Goal: Information Seeking & Learning: Learn about a topic

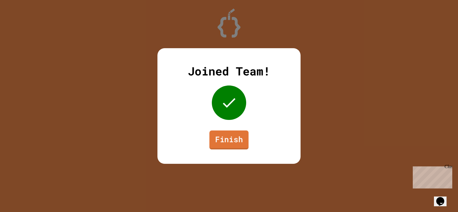
click at [231, 143] on link "Finish" at bounding box center [229, 139] width 39 height 19
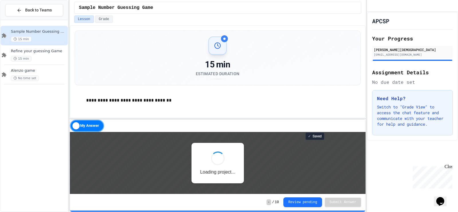
scroll to position [1, 0]
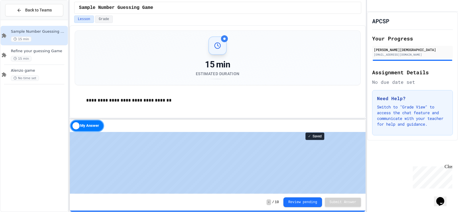
drag, startPoint x: 275, startPoint y: 131, endPoint x: 290, endPoint y: 84, distance: 49.5
click at [290, 84] on div "**********" at bounding box center [218, 118] width 296 height 186
click at [295, 202] on button "Review pending" at bounding box center [302, 201] width 39 height 10
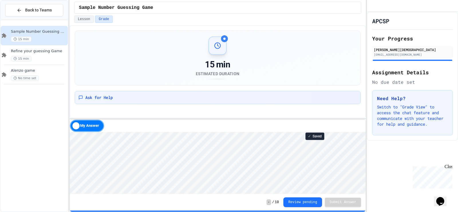
click at [99, 131] on html "Loading project... ! Error Loading Project There was an error loading the proje…" at bounding box center [218, 131] width 296 height 0
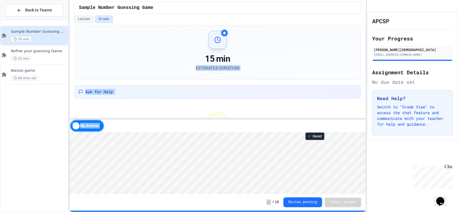
drag, startPoint x: 88, startPoint y: 124, endPoint x: 127, endPoint y: 66, distance: 70.5
click at [127, 66] on div "15 min Estimated Duration Ask for Help Waiting for Review Your submission has b…" at bounding box center [218, 118] width 296 height 186
click at [127, 66] on div "15 min Estimated Duration" at bounding box center [218, 52] width 272 height 43
click at [76, 124] on div "My Answer" at bounding box center [87, 125] width 34 height 12
click at [94, 127] on div "Solution" at bounding box center [87, 125] width 34 height 12
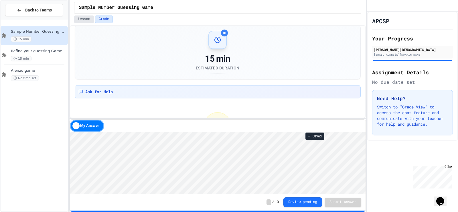
click at [82, 18] on button "Lesson" at bounding box center [84, 18] width 20 height 7
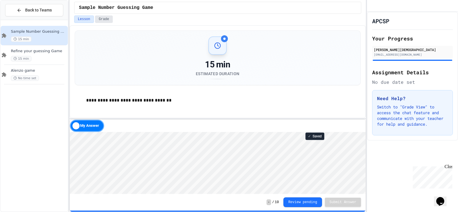
click at [98, 17] on button "Grade" at bounding box center [104, 18] width 18 height 7
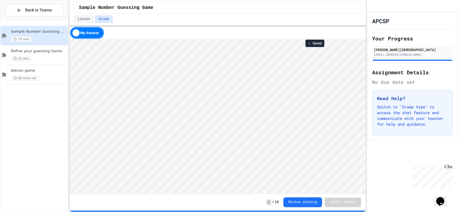
click at [254, 0] on html "We are updating our servers at 9:30PM EST [DATE]. [PERSON_NAME] should continue…" at bounding box center [229, 106] width 458 height 212
type textarea "**********"
type textarea "*"
type textarea "**********"
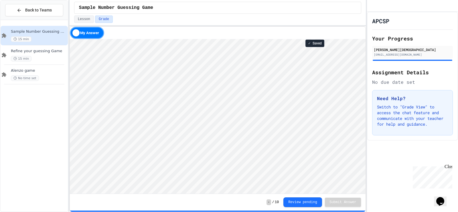
scroll to position [1, 0]
type textarea "**"
type textarea "*"
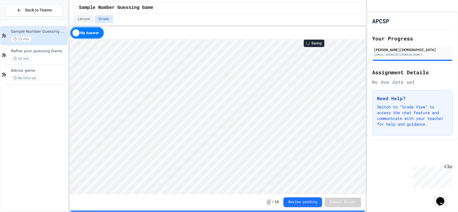
click at [214, 19] on div "Lesson Grade" at bounding box center [217, 18] width 287 height 7
click at [48, 50] on span "Refine your guessing Game" at bounding box center [39, 51] width 56 height 5
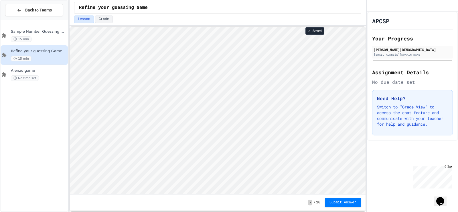
scroll to position [1, 0]
drag, startPoint x: 51, startPoint y: 43, endPoint x: 46, endPoint y: 103, distance: 60.9
click at [51, 44] on div "Sample Number Guessing Game 15 min" at bounding box center [34, 35] width 67 height 19
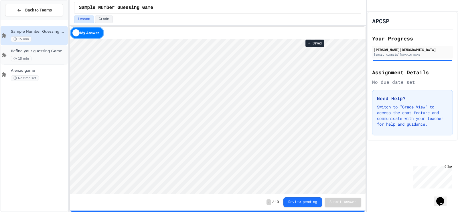
click at [33, 62] on div "Refine your guessing Game 15 min" at bounding box center [34, 54] width 67 height 19
click at [38, 67] on div "Alenzo game No time set" at bounding box center [34, 74] width 67 height 19
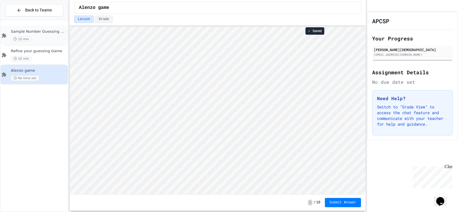
click at [55, 39] on div "15 min" at bounding box center [39, 38] width 56 height 5
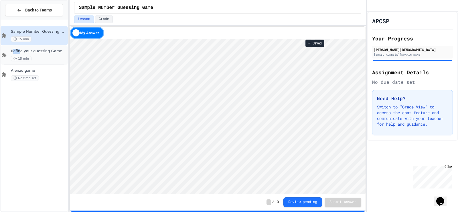
drag, startPoint x: 19, startPoint y: 50, endPoint x: 13, endPoint y: 52, distance: 6.8
click at [13, 52] on span "Refine your guessing Game" at bounding box center [39, 51] width 56 height 5
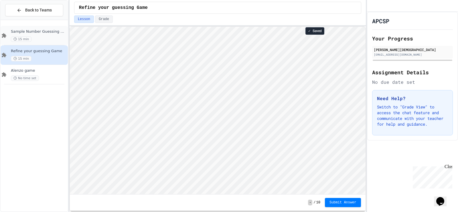
click at [8, 34] on div "Sample Number Guessing Game 15 min" at bounding box center [34, 35] width 67 height 19
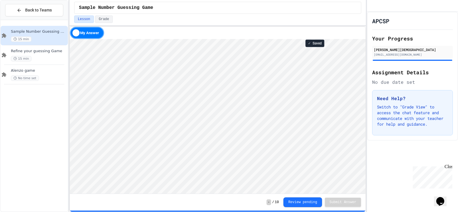
scroll to position [1, 0]
type textarea "**********"
click at [365, 39] on html "Loading project... ! Error Loading Project There was an error loading the proje…" at bounding box center [218, 39] width 296 height 0
click at [458, 67] on div "APCSP Your Progress [PERSON_NAME] [PERSON_NAME][EMAIL_ADDRESS][DOMAIN_NAME] Ass…" at bounding box center [412, 76] width 91 height 129
click at [34, 50] on span "Refine your guessing Game" at bounding box center [39, 51] width 56 height 5
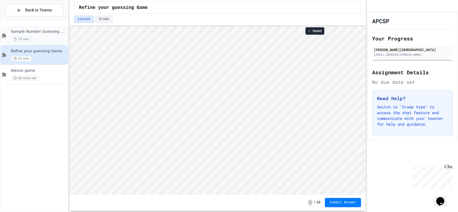
scroll to position [1, 0]
click at [1, 40] on div "Sample Number Guessing Game 15 min" at bounding box center [34, 35] width 67 height 19
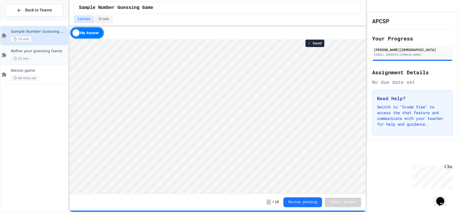
click at [17, 58] on span "15 min" at bounding box center [21, 58] width 21 height 5
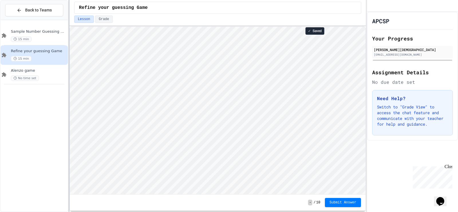
scroll to position [1, 0]
click at [29, 37] on span "15 min" at bounding box center [21, 38] width 21 height 5
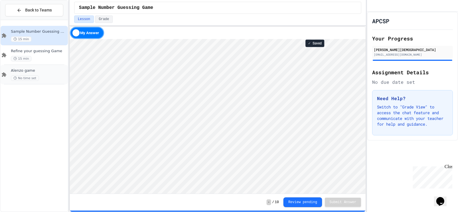
scroll to position [1, 0]
click at [35, 39] on div "15 min" at bounding box center [39, 38] width 56 height 5
click at [35, 57] on div "15 min" at bounding box center [39, 58] width 56 height 5
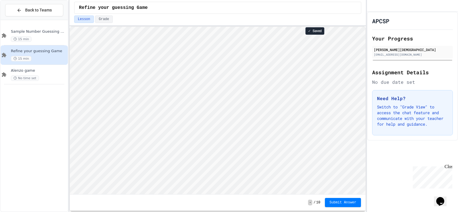
scroll to position [1, 0]
click at [32, 45] on div "Sample Number Guessing Game 15 min" at bounding box center [34, 35] width 67 height 19
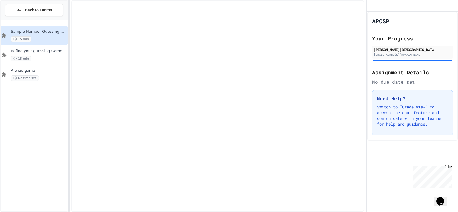
click at [47, 37] on div "15 min" at bounding box center [39, 38] width 56 height 5
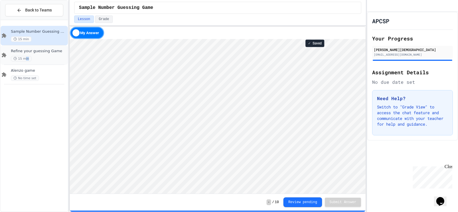
drag, startPoint x: 28, startPoint y: 63, endPoint x: 23, endPoint y: 64, distance: 4.5
click at [23, 64] on div "Refine your guessing Game 15 min" at bounding box center [34, 54] width 67 height 19
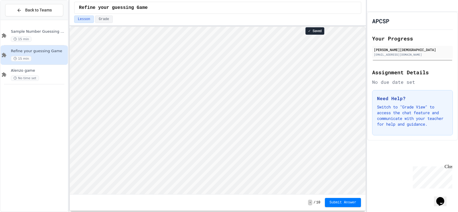
scroll to position [1, 0]
type textarea "*"
click at [23, 45] on div "Sample Number Guessing Game 15 min" at bounding box center [34, 35] width 67 height 19
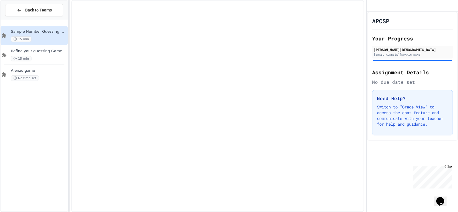
click at [23, 44] on div "Sample Number Guessing Game 15 min" at bounding box center [34, 35] width 67 height 19
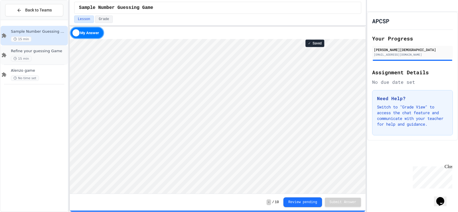
click at [22, 58] on span "15 min" at bounding box center [21, 58] width 21 height 5
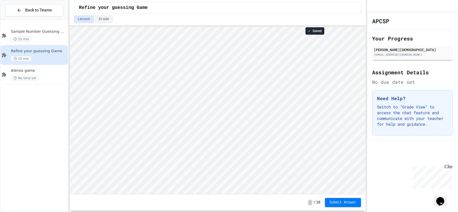
scroll to position [1, 0]
type textarea "*"
type textarea "**********"
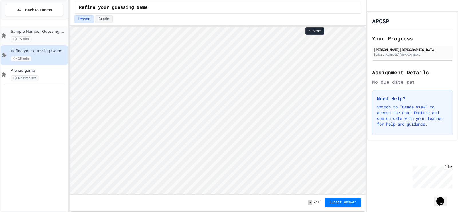
click at [43, 31] on span "Sample Number Guessing Game" at bounding box center [39, 31] width 56 height 5
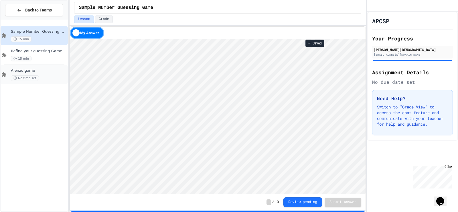
click at [44, 66] on div "Alenzo game No time set" at bounding box center [34, 74] width 67 height 19
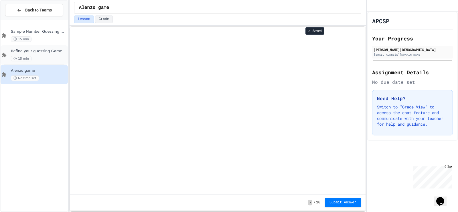
click at [50, 58] on div "15 min" at bounding box center [39, 58] width 56 height 5
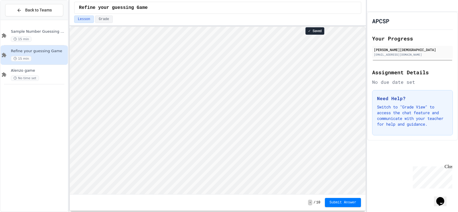
click at [42, 51] on span "Refine your guessing Game" at bounding box center [39, 51] width 56 height 5
click at [42, 31] on span "Sample Number Guessing Game" at bounding box center [39, 31] width 56 height 5
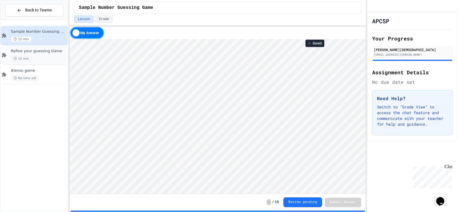
click at [32, 63] on div "Refine your guessing Game 15 min" at bounding box center [34, 54] width 67 height 19
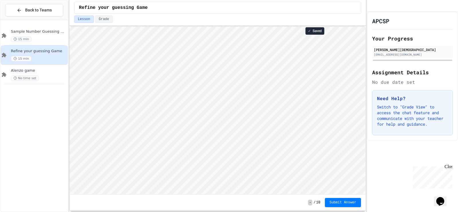
scroll to position [1, 0]
click at [52, 30] on span "Sample Number Guessing Game" at bounding box center [39, 31] width 56 height 5
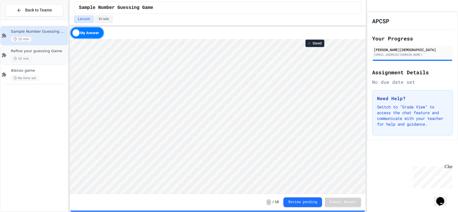
click at [40, 58] on div "15 min" at bounding box center [39, 58] width 56 height 5
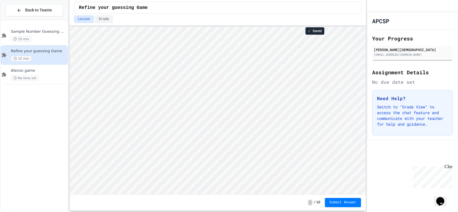
scroll to position [1, 0]
click at [46, 39] on div "15 min" at bounding box center [39, 38] width 56 height 5
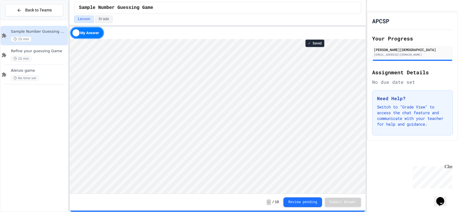
click at [53, 60] on div "15 min" at bounding box center [39, 58] width 56 height 5
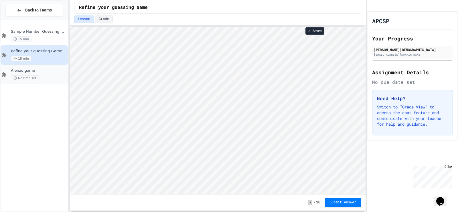
scroll to position [1, 0]
click at [43, 39] on div "15 min" at bounding box center [39, 38] width 56 height 5
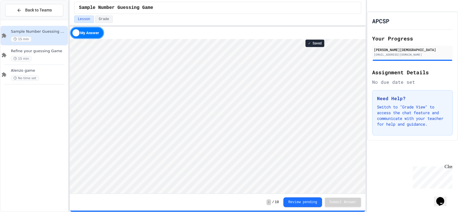
type textarea "*"
type textarea "**"
click at [34, 57] on div "15 min" at bounding box center [39, 58] width 56 height 5
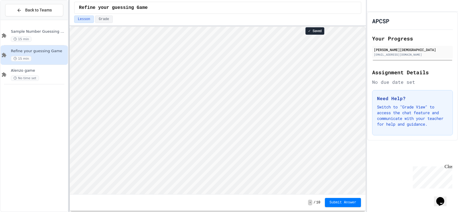
scroll to position [1, 0]
click at [40, 43] on div "Sample Number Guessing Game 15 min" at bounding box center [34, 35] width 67 height 19
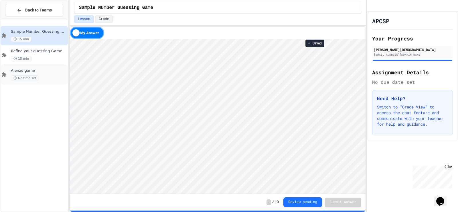
type textarea "*"
type textarea "**"
click at [309, 42] on span "✓" at bounding box center [309, 43] width 3 height 5
click at [29, 56] on div "Refine your guessing Game 15 min" at bounding box center [39, 55] width 56 height 13
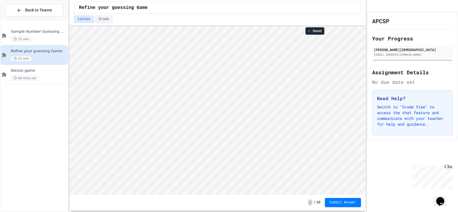
scroll to position [1, 0]
click at [15, 39] on icon at bounding box center [14, 38] width 3 height 3
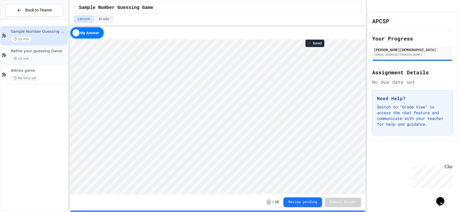
click at [36, 56] on div "15 min" at bounding box center [39, 58] width 56 height 5
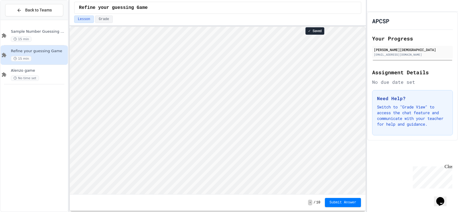
scroll to position [1, 0]
click at [48, 32] on span "Sample Number Guessing Game" at bounding box center [39, 31] width 56 height 5
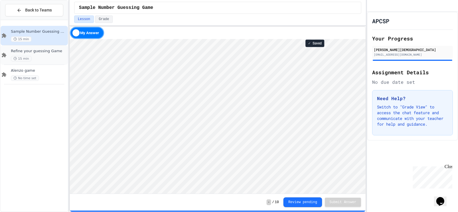
click at [48, 52] on span "Refine your guessing Game" at bounding box center [39, 51] width 56 height 5
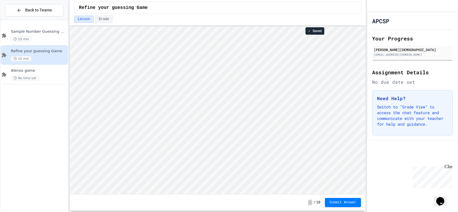
scroll to position [1, 0]
click at [40, 31] on span "Sample Number Guessing Game" at bounding box center [39, 31] width 56 height 5
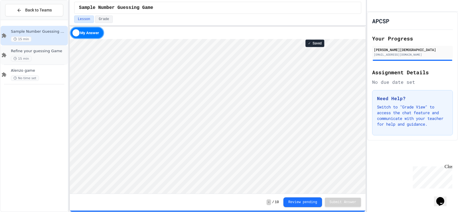
click at [33, 51] on span "Refine your guessing Game" at bounding box center [39, 51] width 56 height 5
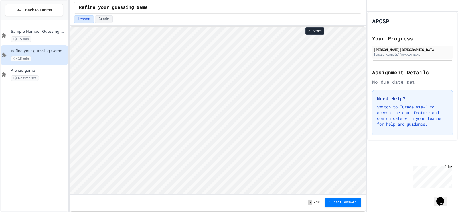
scroll to position [1, 0]
